Goal: Navigation & Orientation: Understand site structure

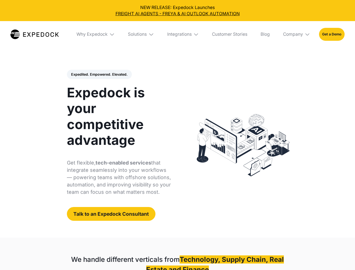
select select
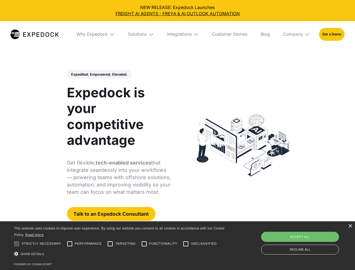
click at [177, 34] on div "Integrations" at bounding box center [179, 34] width 24 height 6
click at [96, 34] on div "Why Expedock" at bounding box center [87, 34] width 31 height 6
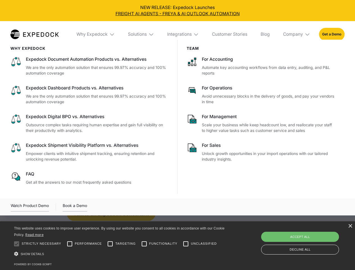
click at [141, 34] on div "Solutions" at bounding box center [137, 34] width 19 height 6
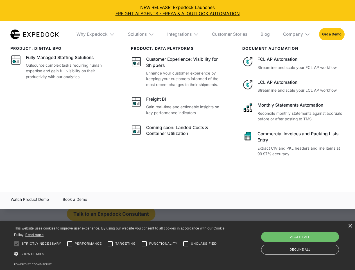
click at [183, 34] on div "Integrations" at bounding box center [179, 34] width 24 height 6
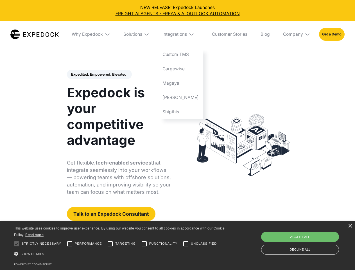
click at [297, 34] on div "Company" at bounding box center [293, 34] width 20 height 6
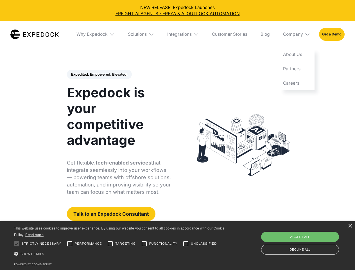
click at [99, 74] on div "Expedited. Empowered. Elevated. Automate Freight Document Extraction at 99.97% …" at bounding box center [119, 145] width 104 height 151
click at [17, 244] on div at bounding box center [16, 243] width 11 height 11
click at [70, 244] on input "Performance" at bounding box center [69, 243] width 11 height 11
checkbox input "true"
click at [110, 244] on input "Targeting" at bounding box center [110, 243] width 11 height 11
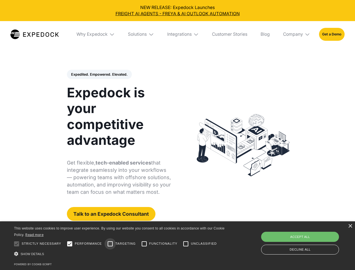
checkbox input "true"
click at [144, 244] on input "Functionality" at bounding box center [144, 243] width 11 height 11
checkbox input "true"
